Goal: Task Accomplishment & Management: Manage account settings

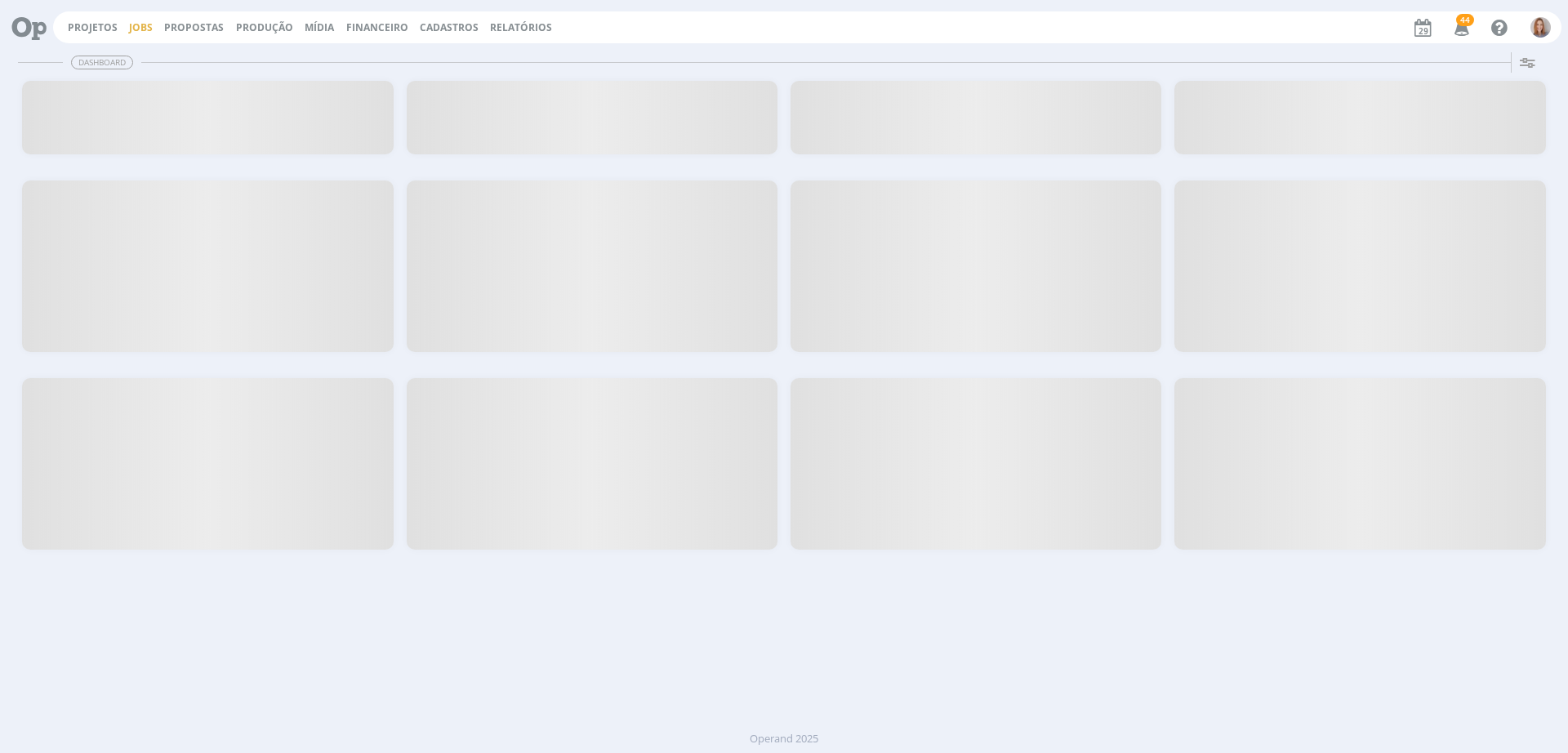
click at [134, 25] on link "Jobs" at bounding box center [141, 28] width 24 height 14
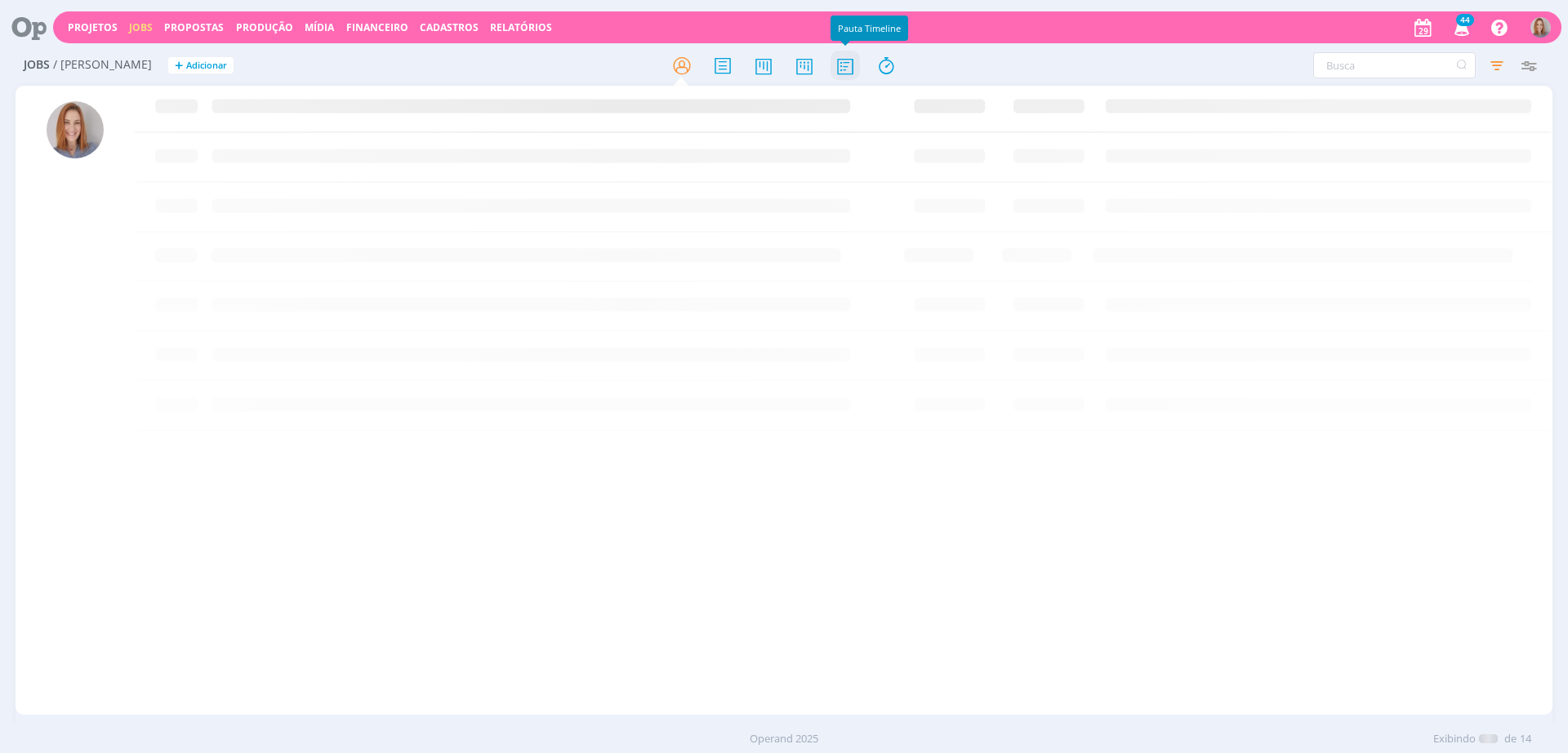
click at [845, 63] on icon at bounding box center [845, 66] width 29 height 32
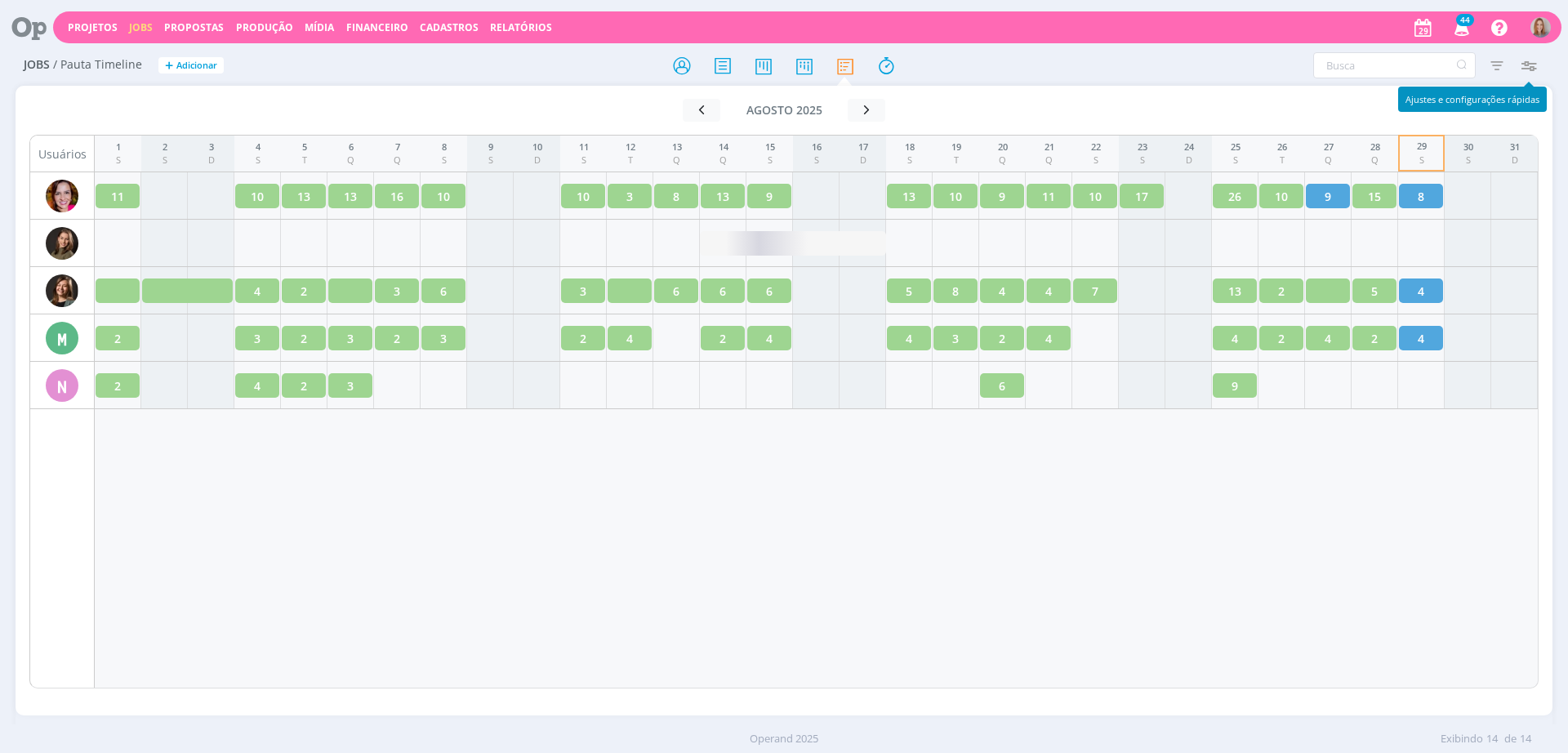
click at [1535, 63] on icon "button" at bounding box center [1528, 65] width 29 height 29
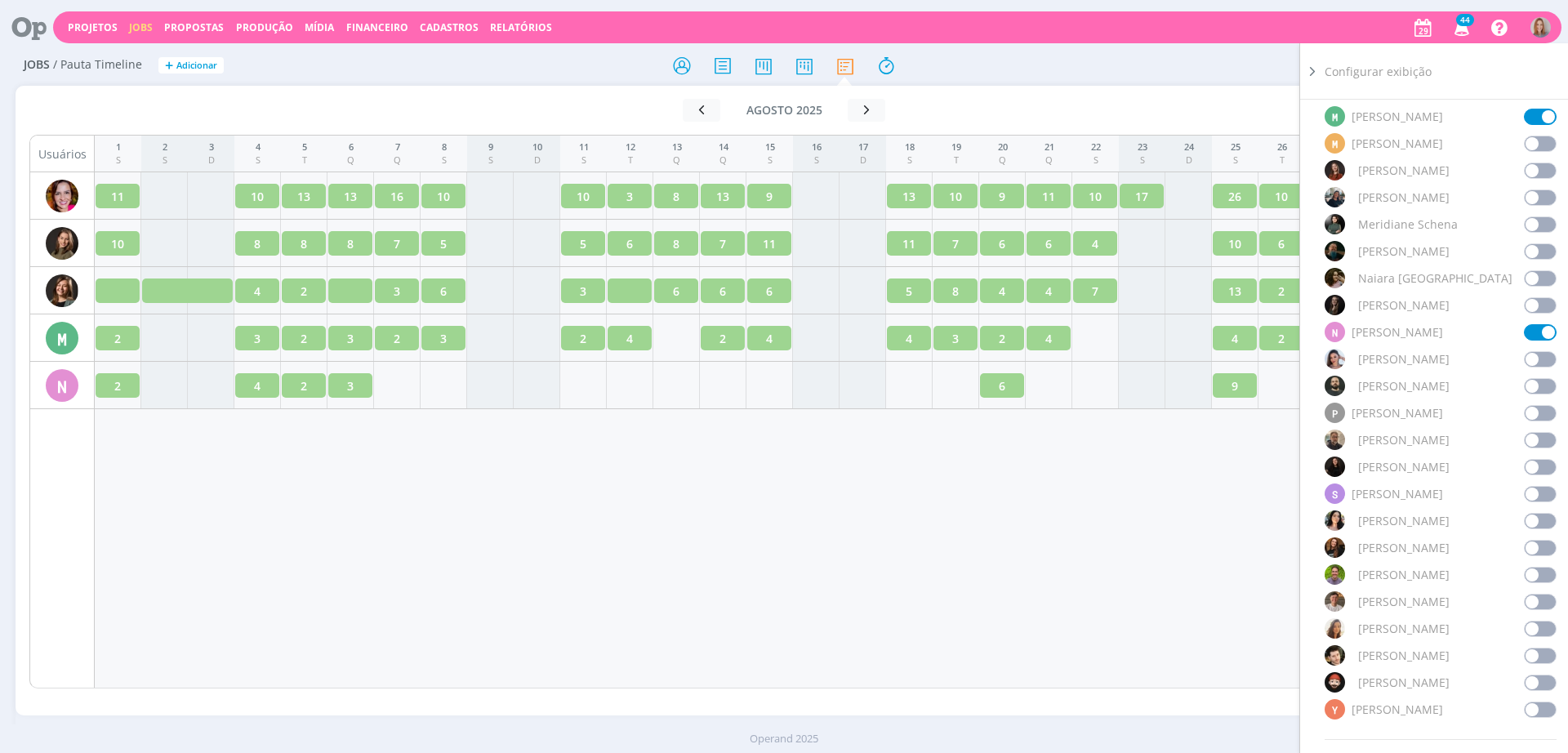
scroll to position [1226, 0]
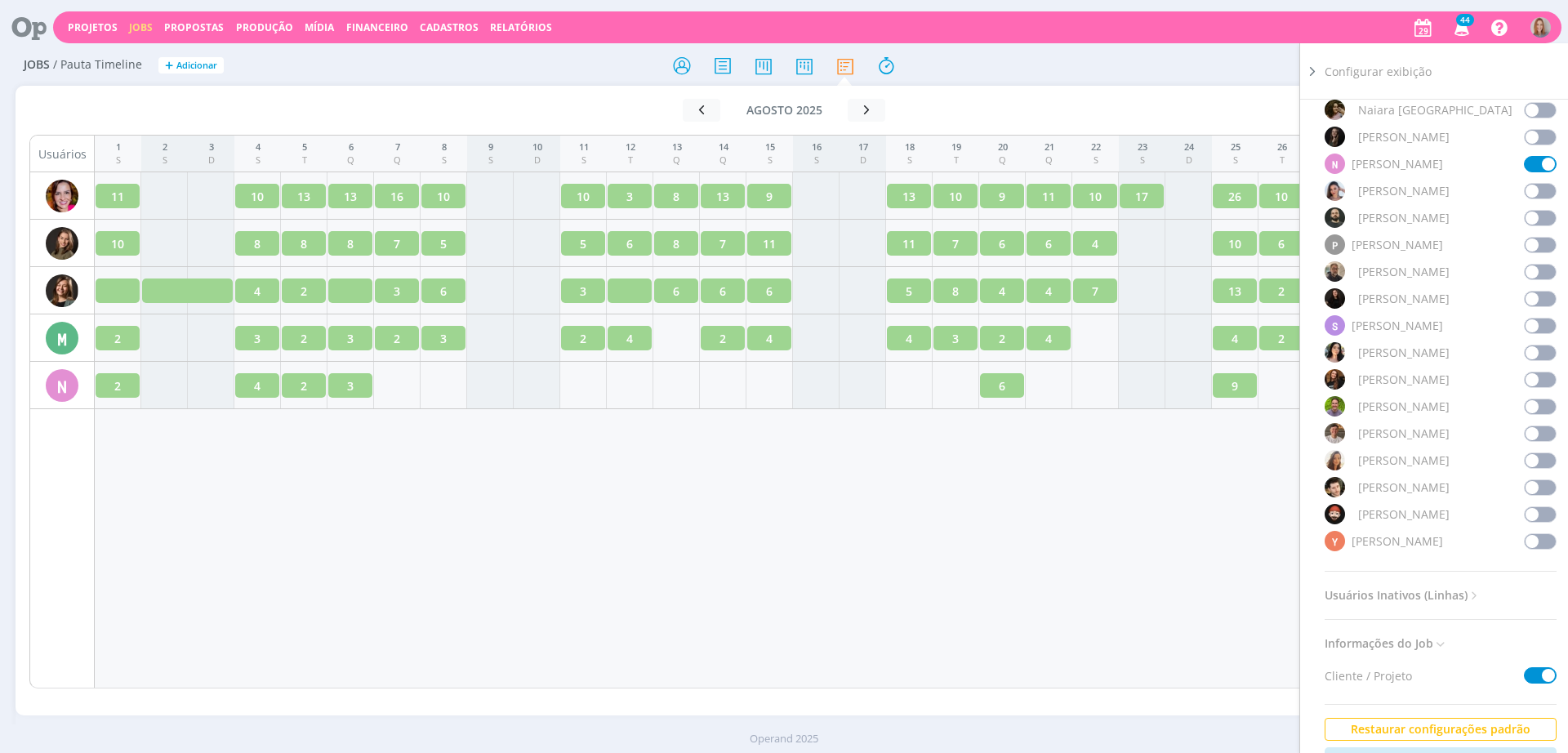
click at [1533, 276] on span at bounding box center [1540, 271] width 33 height 16
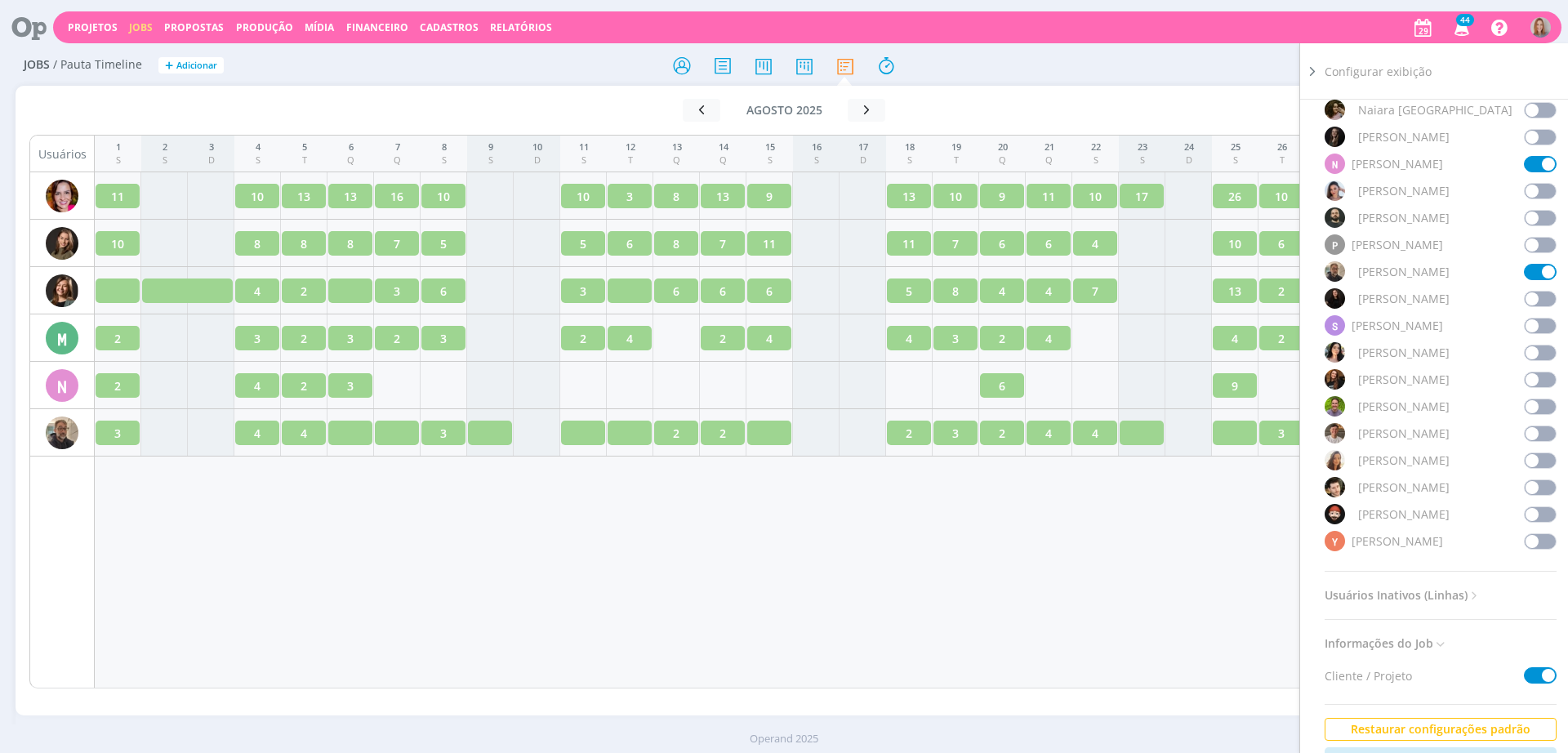
click at [1148, 550] on div "1 S 2 S 3 D 4 S 5 T 6 Q 7 Q 8 S 9 S 10 D 11 S 12 T 13 Q 14 Q 15 S 16 S 17 D 18 …" at bounding box center [816, 411] width 1444 height 554
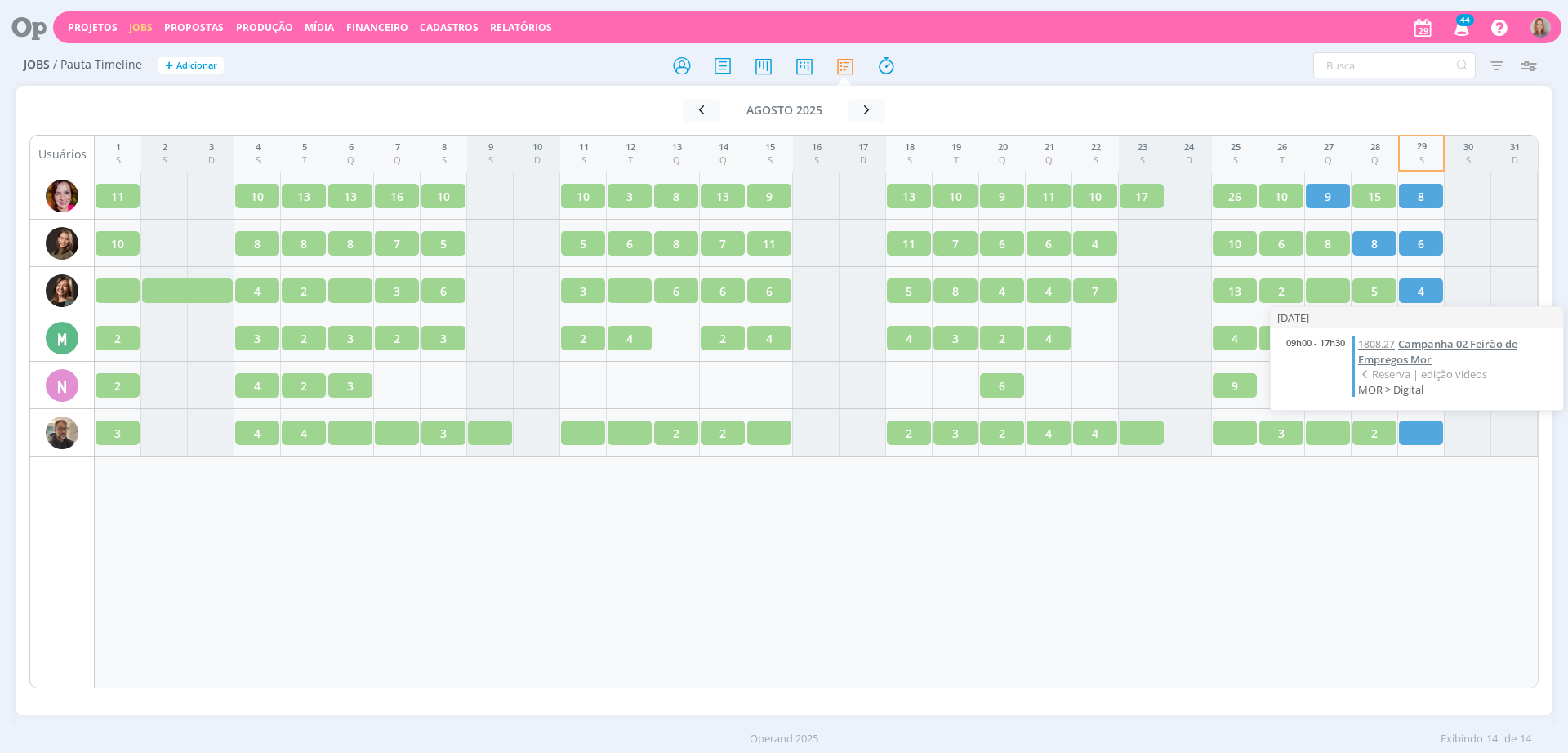
click at [1425, 342] on span "Campanha 02 Feirão de Empregos Mor" at bounding box center [1437, 352] width 159 height 30
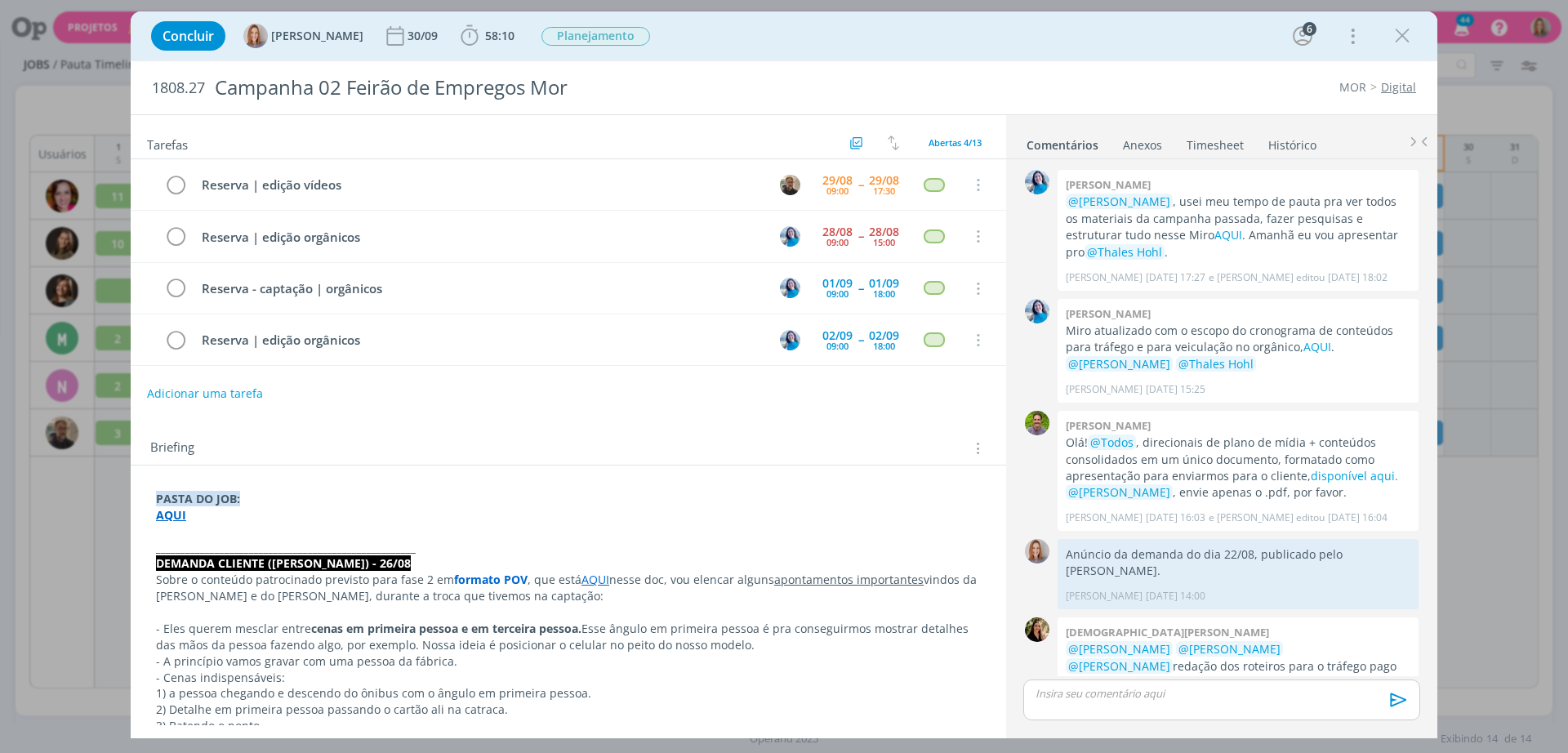
scroll to position [435, 0]
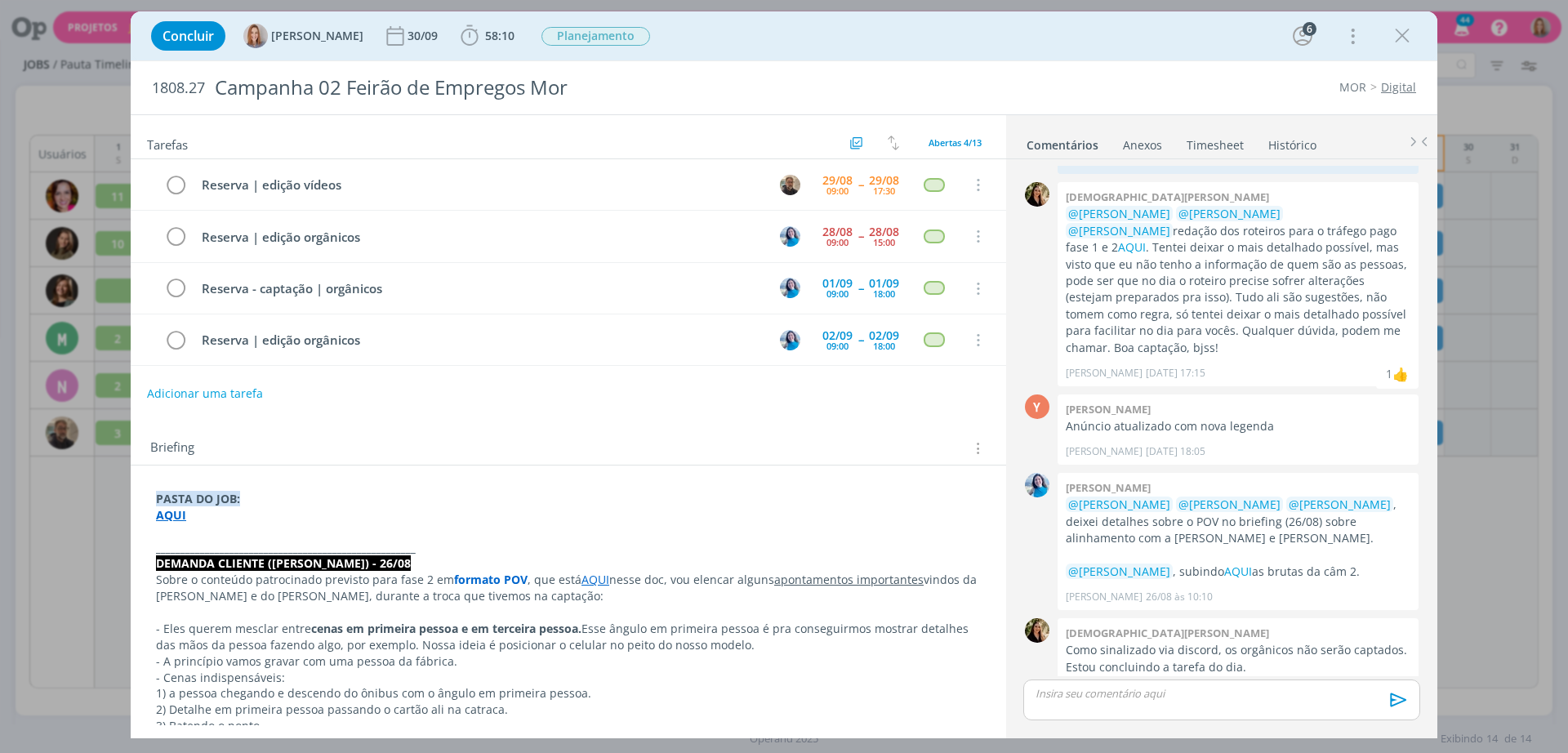
click at [438, 554] on p "_____________________________________________________" at bounding box center [568, 548] width 825 height 16
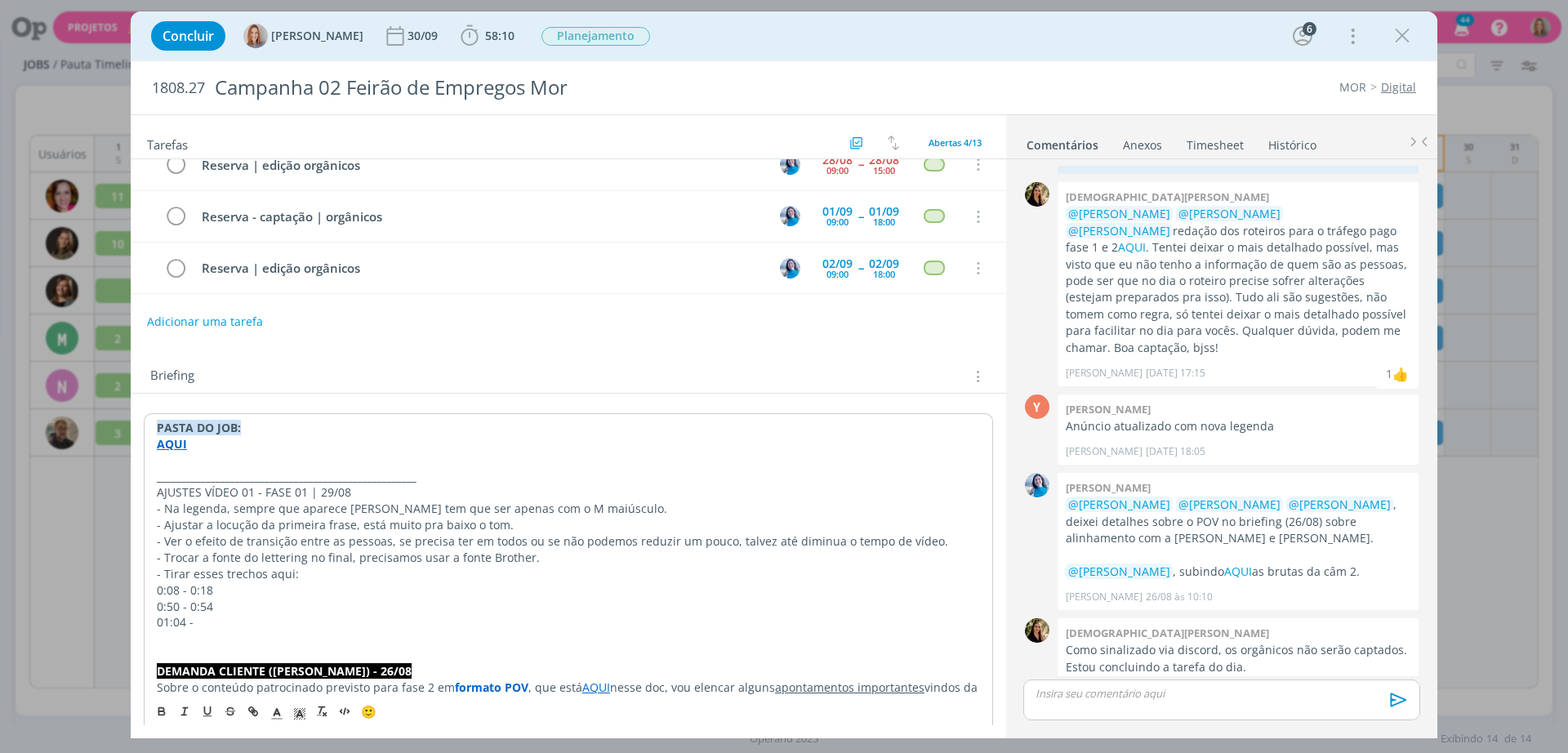
scroll to position [102, 0]
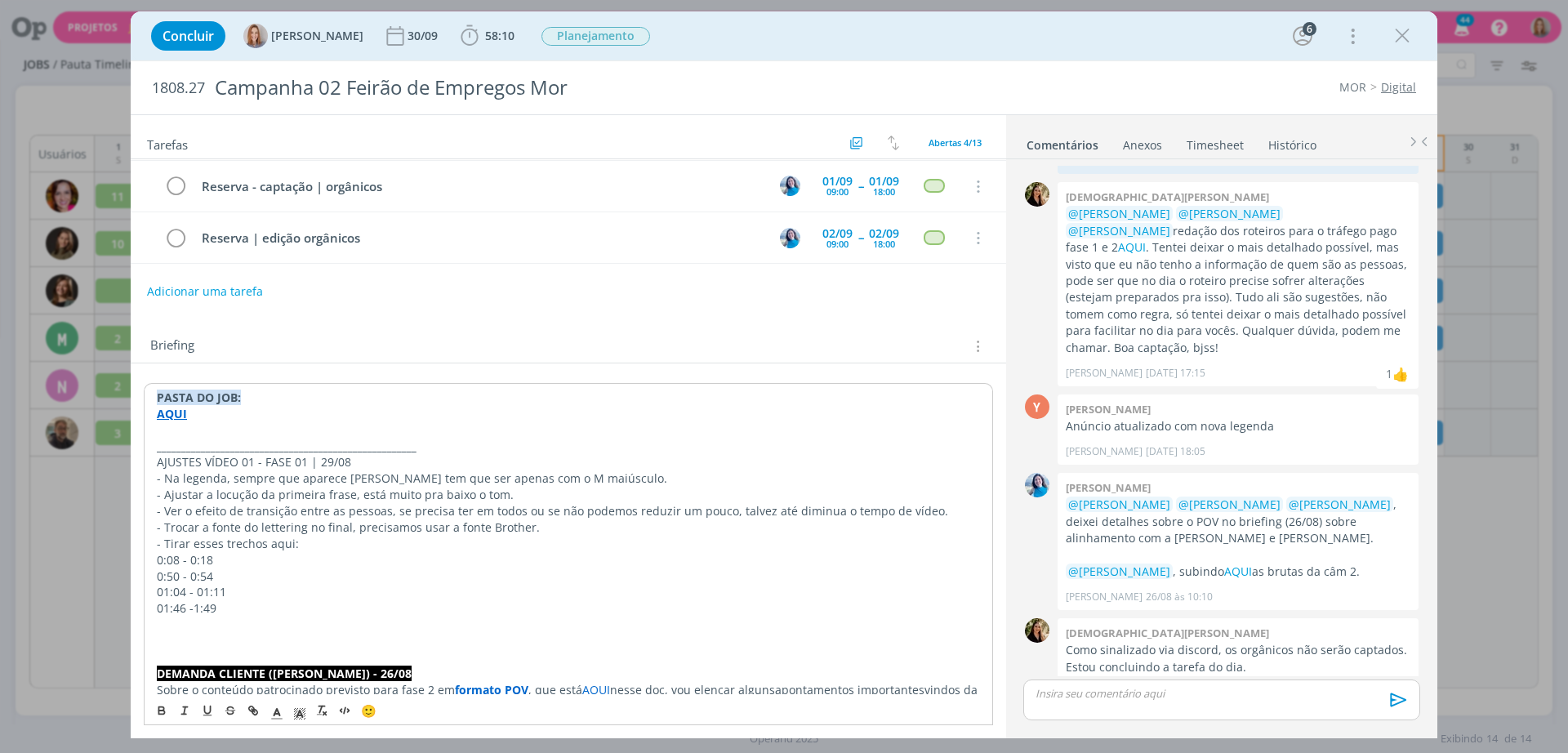
click at [191, 610] on p "01:46 -1:49" at bounding box center [568, 609] width 823 height 16
click at [251, 606] on p "01:46 - 1:49" at bounding box center [568, 609] width 823 height 16
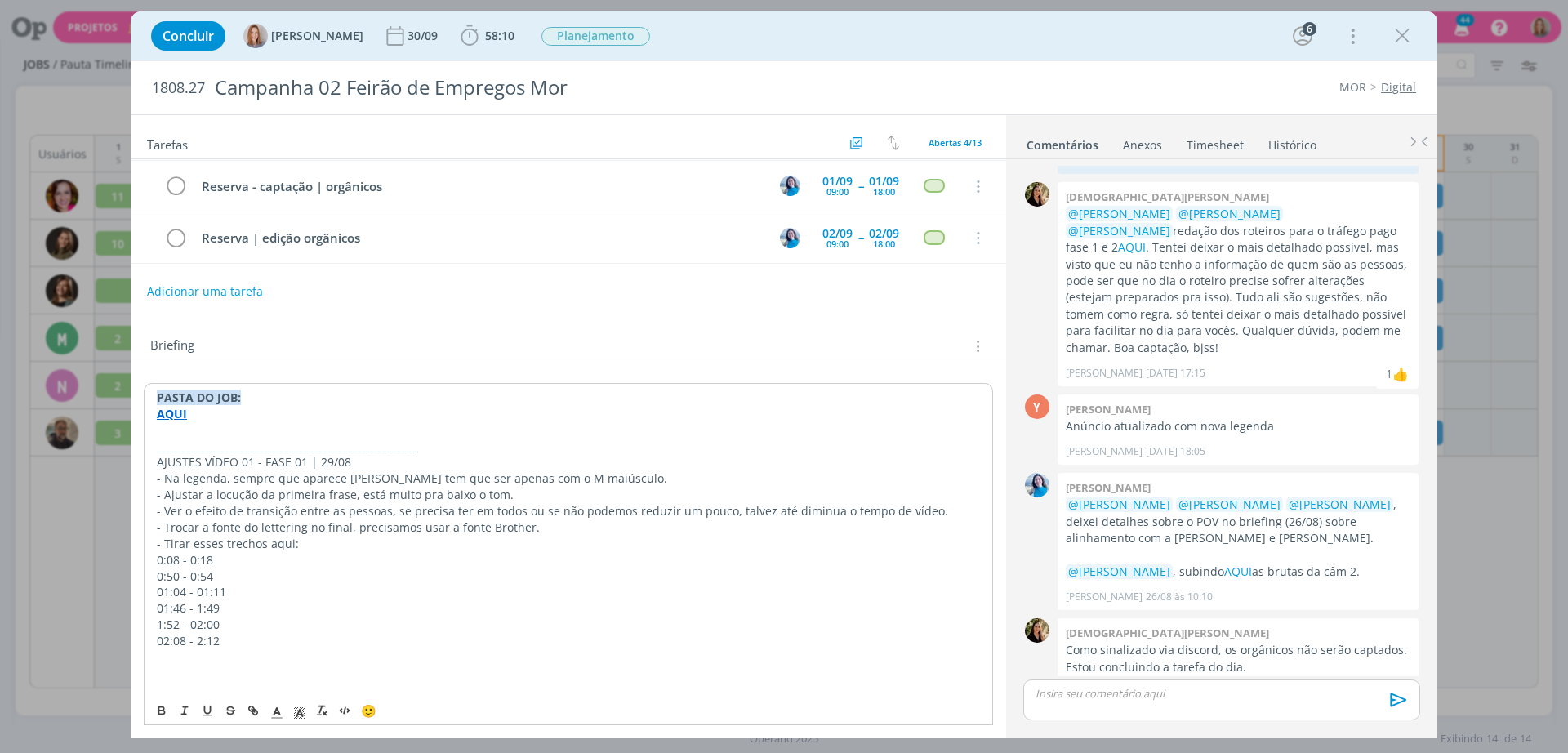
click at [228, 646] on p "02:08 - 2:12" at bounding box center [568, 641] width 823 height 16
click at [233, 673] on p "dialog" at bounding box center [568, 674] width 823 height 16
drag, startPoint x: 355, startPoint y: 457, endPoint x: 148, endPoint y: 457, distance: 207.0
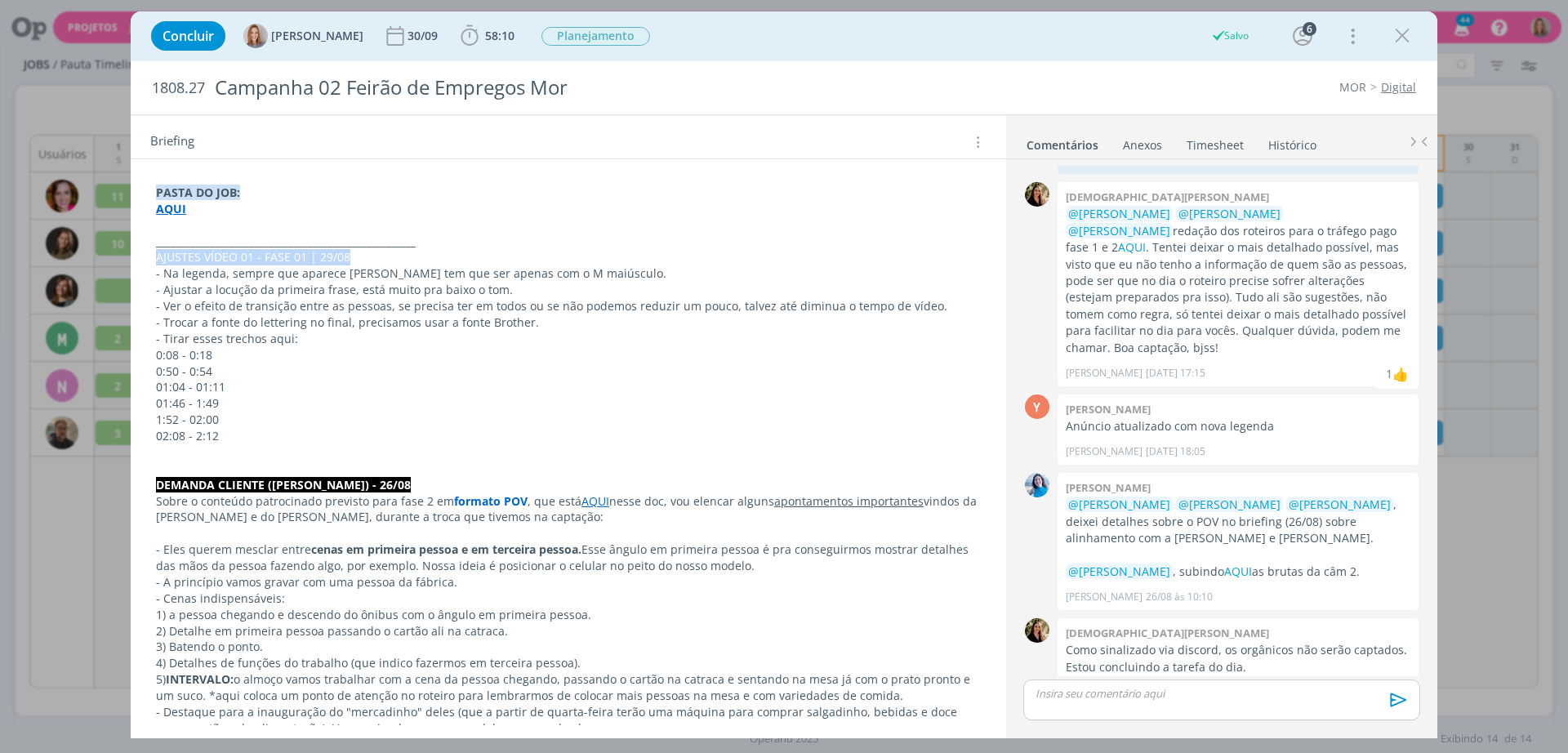
scroll to position [204, 0]
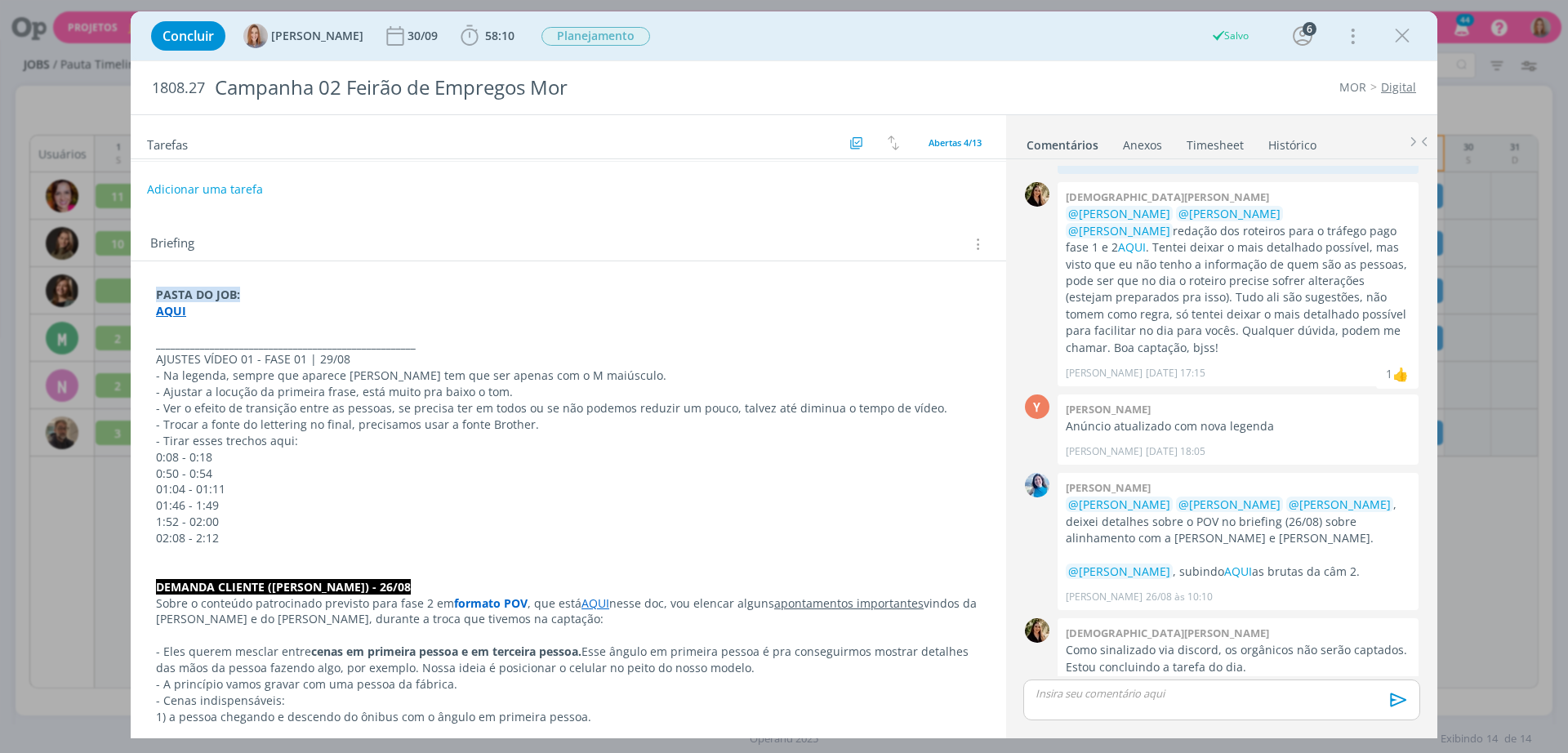
click at [296, 347] on strong "_____________________________________________________" at bounding box center [286, 343] width 260 height 15
drag, startPoint x: 322, startPoint y: 354, endPoint x: 154, endPoint y: 360, distance: 168.1
click at [305, 711] on icon "dialog" at bounding box center [300, 714] width 15 height 15
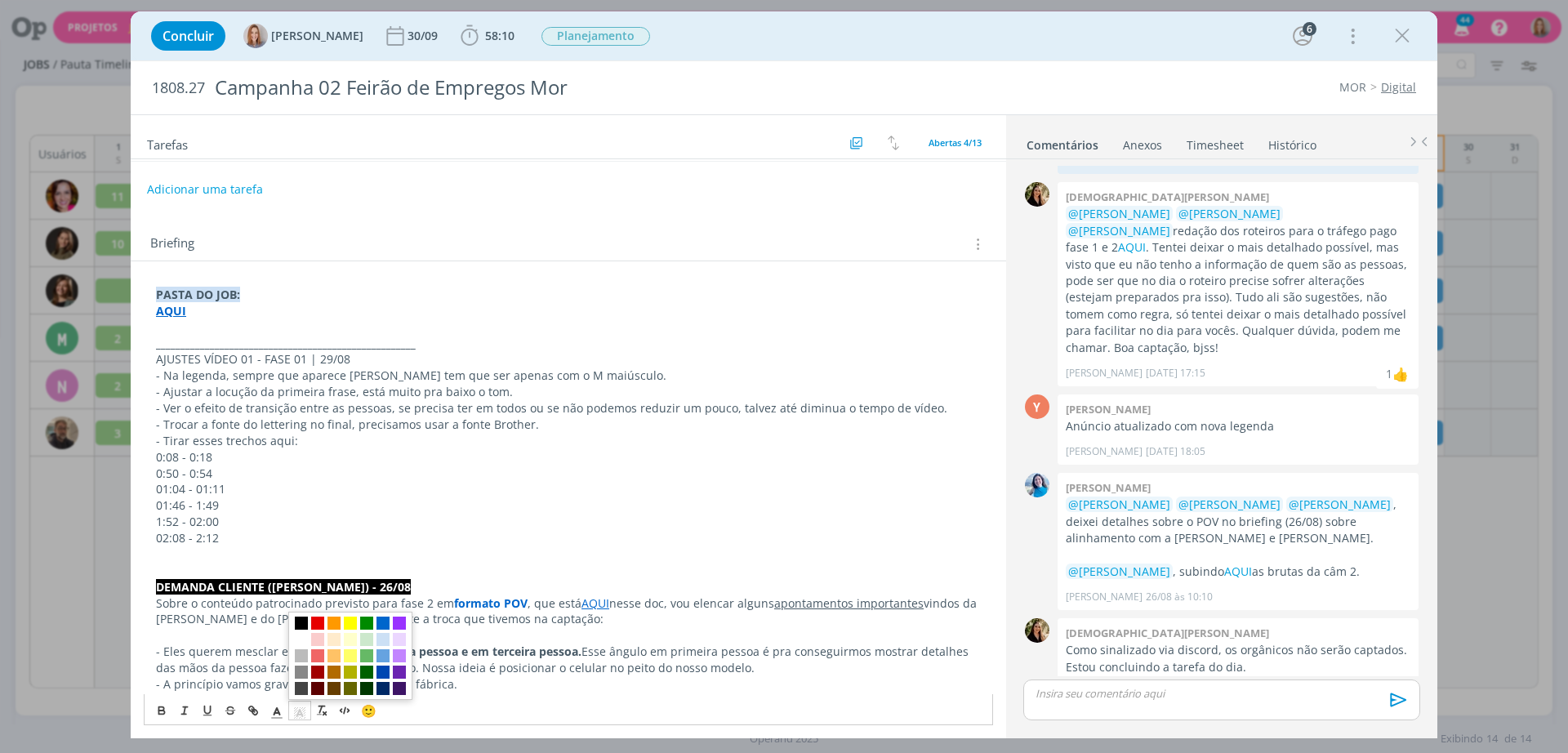
click at [297, 629] on span "dialog" at bounding box center [301, 623] width 13 height 13
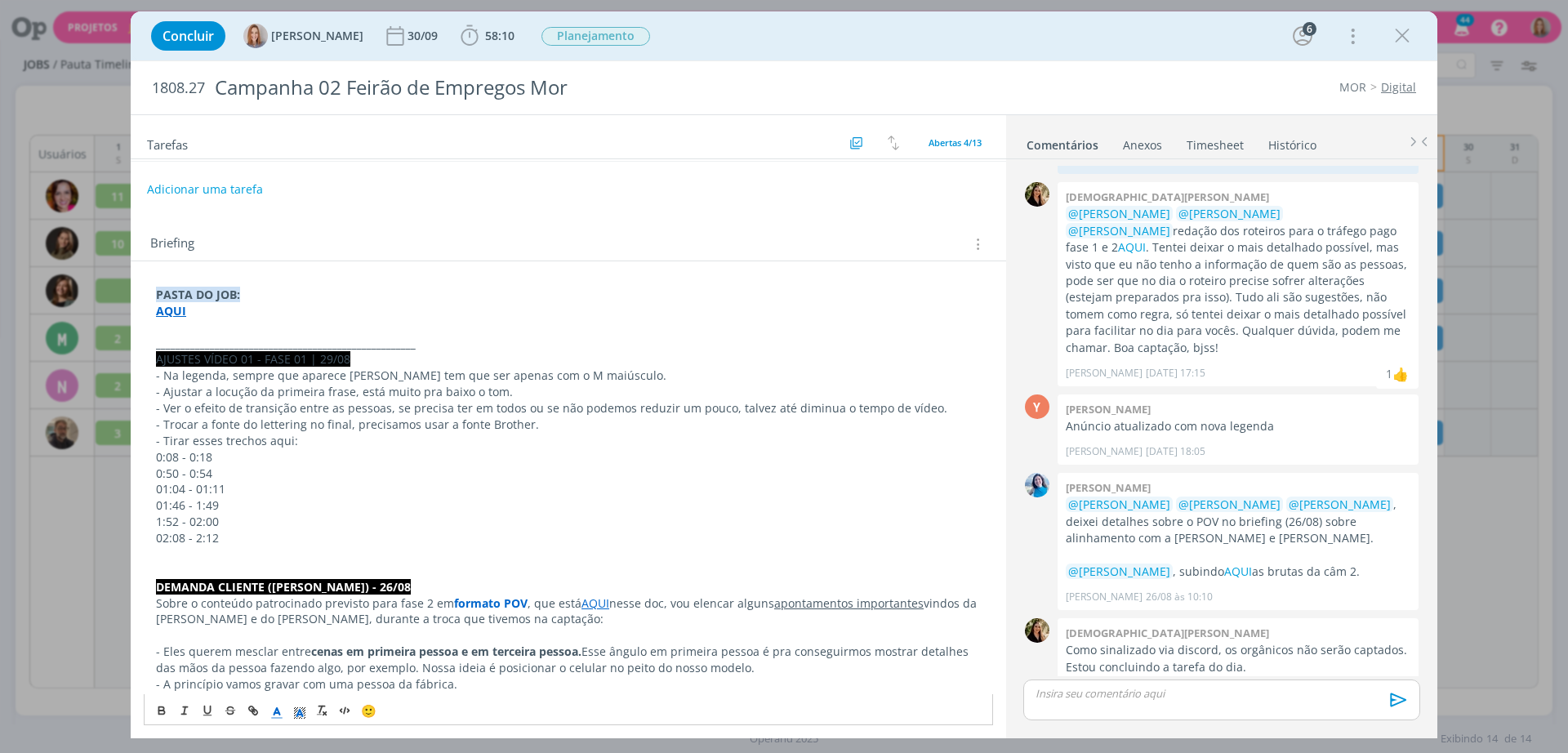
click at [279, 708] on icon "dialog" at bounding box center [277, 714] width 15 height 15
click at [281, 638] on span "dialog" at bounding box center [279, 639] width 13 height 13
click at [166, 703] on button "dialog" at bounding box center [163, 710] width 23 height 20
click at [283, 432] on p "- Trocar a fonte do lettering no final, precisamos usar a fonte Brother." at bounding box center [568, 425] width 825 height 16
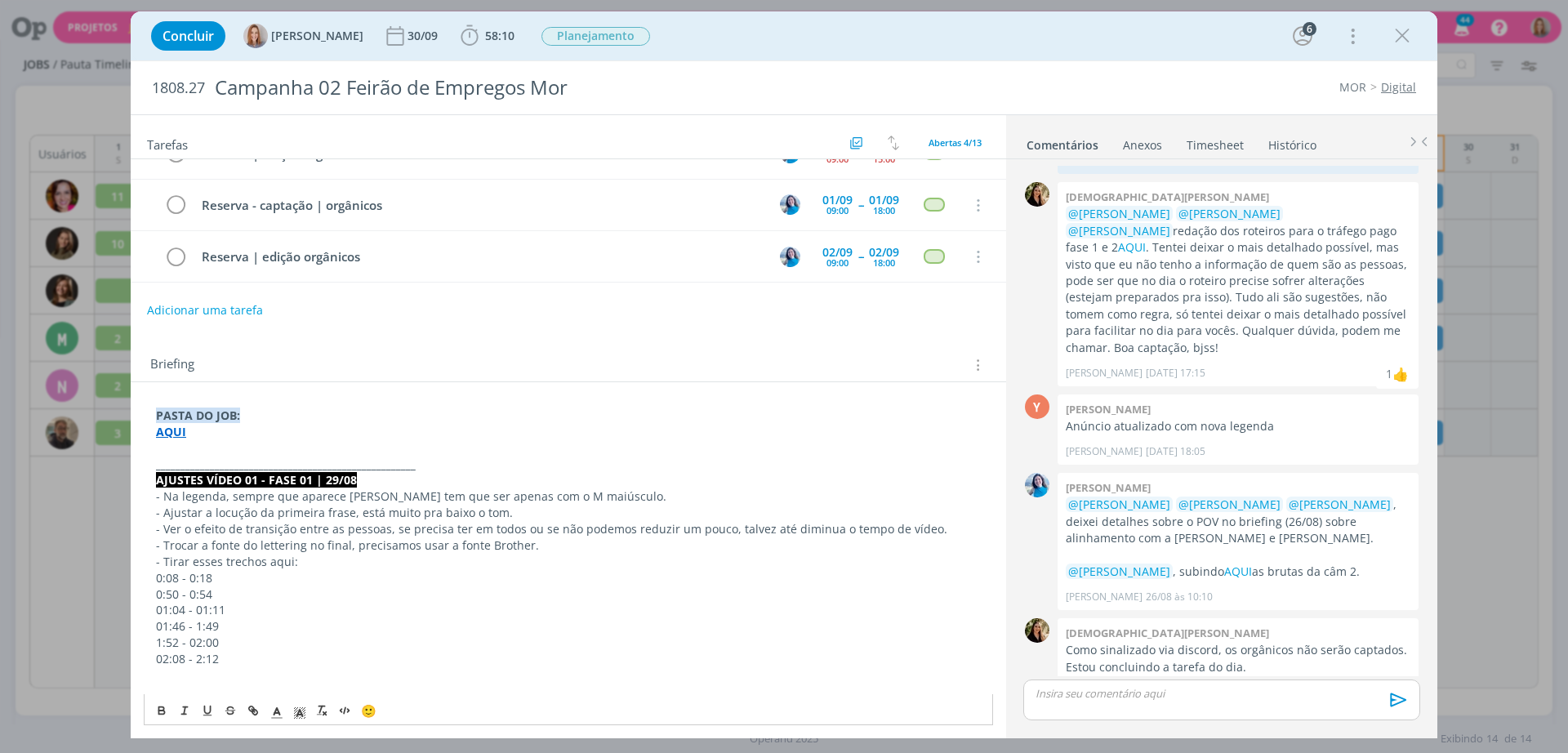
scroll to position [0, 0]
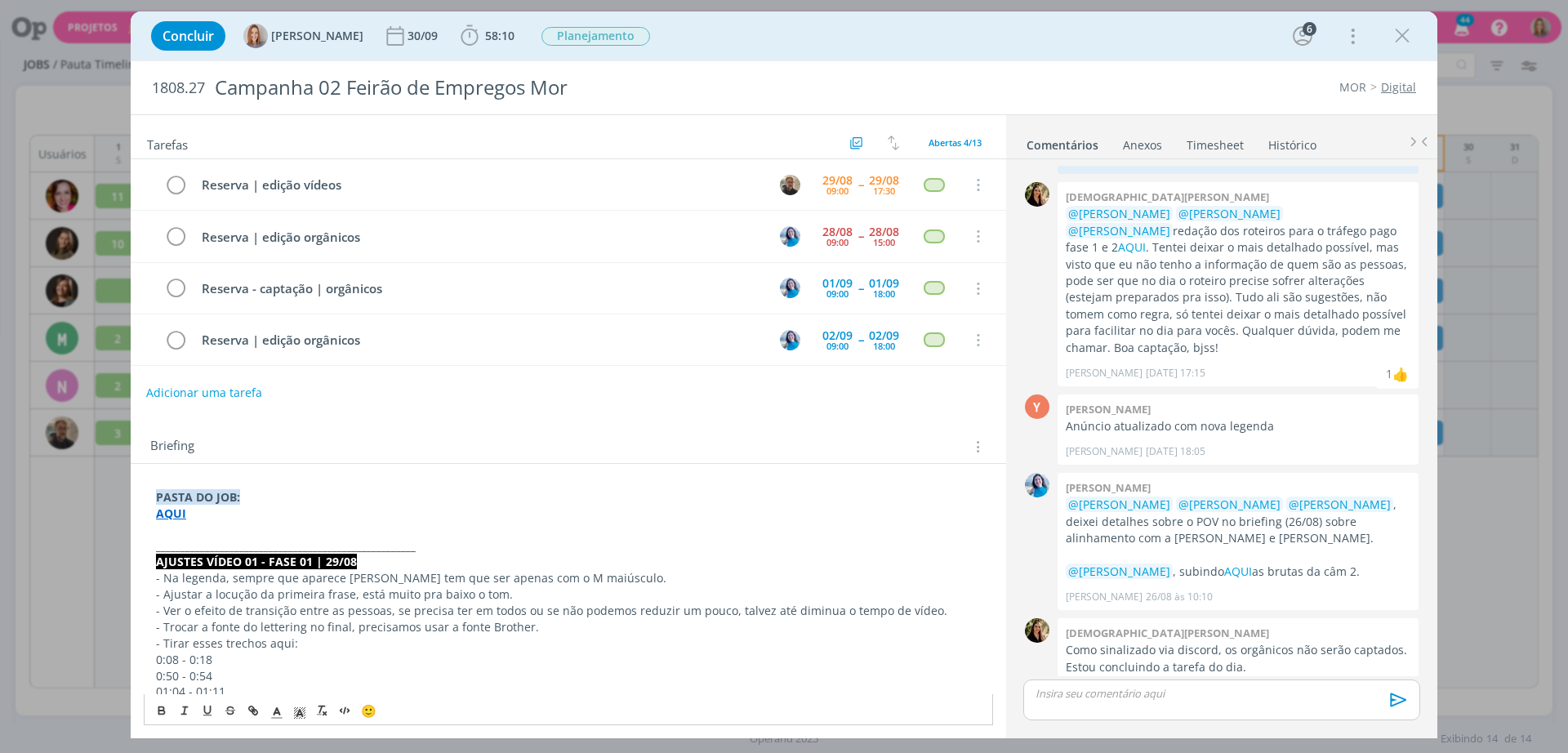
click at [237, 389] on button "Adicionar uma tarefa" at bounding box center [204, 393] width 116 height 28
click at [973, 384] on button "dialog" at bounding box center [972, 393] width 30 height 20
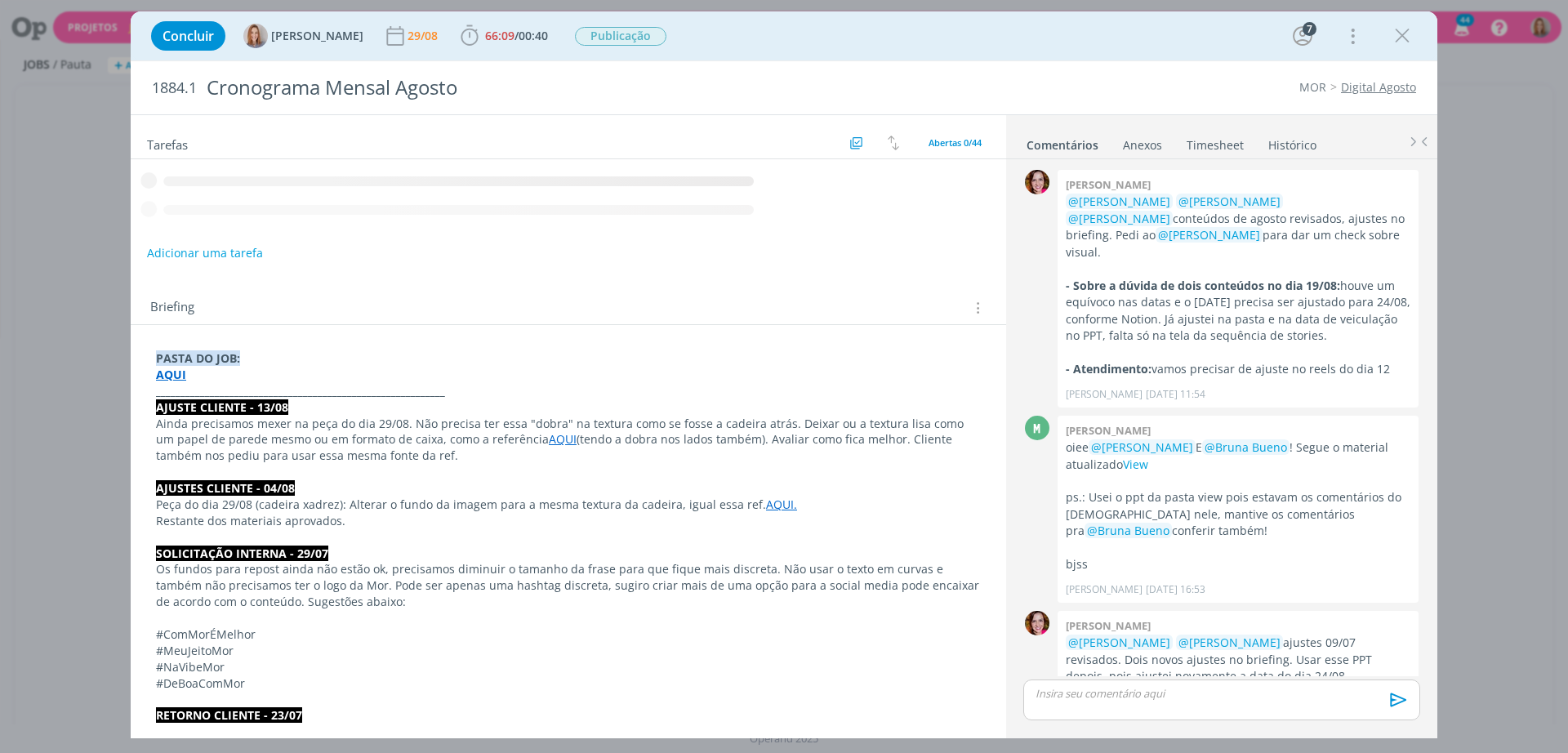
scroll to position [1627, 0]
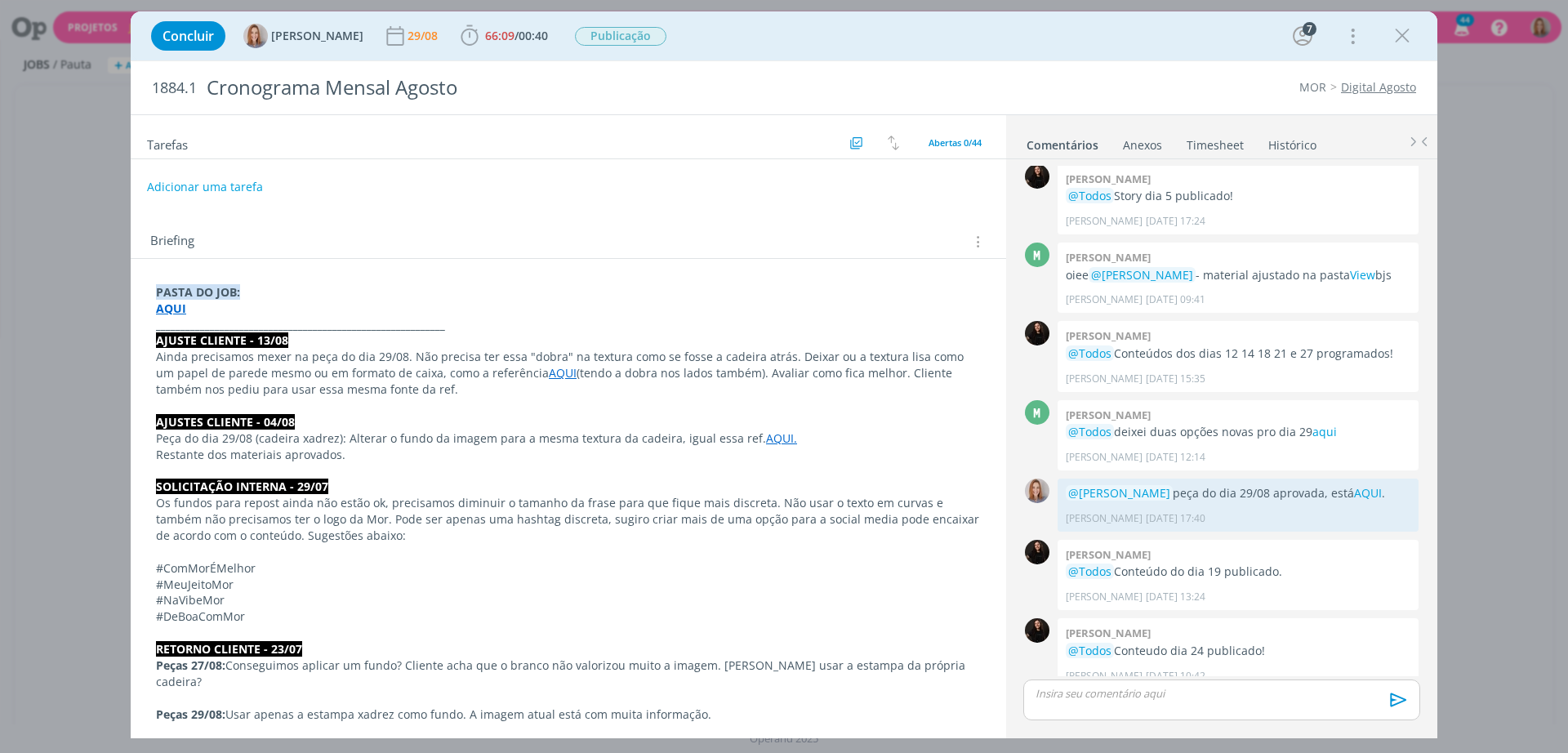
click at [162, 310] on strong "AQUI" at bounding box center [171, 308] width 30 height 15
click at [208, 344] on link "https://sobeae.sharepoint.com/:f:/s/SOBEAE/EuffNUNktQRIhFPOMceUGggBKXruLrtqxr9d…" at bounding box center [263, 340] width 124 height 21
click at [841, 394] on p "Ainda precisamos mexer na peça do dia 29/08. Não precisa ter essa "dobra" na te…" at bounding box center [568, 374] width 823 height 49
click at [1405, 36] on icon "dialog" at bounding box center [1402, 36] width 25 height 25
